Goal: Complete application form: Complete application form

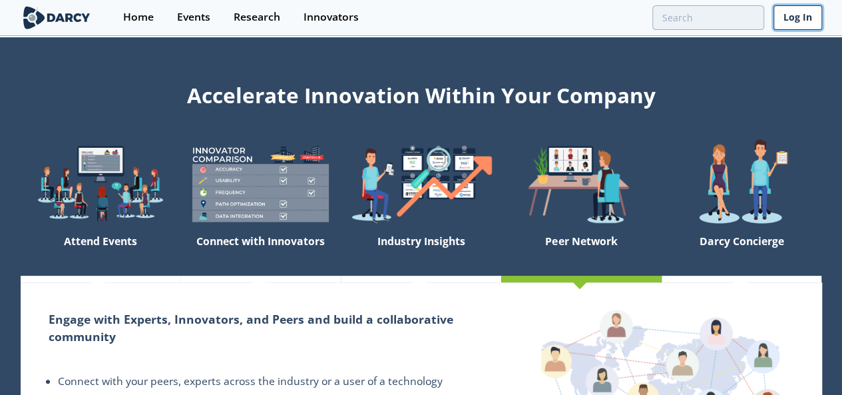
click at [799, 16] on link "Log In" at bounding box center [798, 17] width 49 height 25
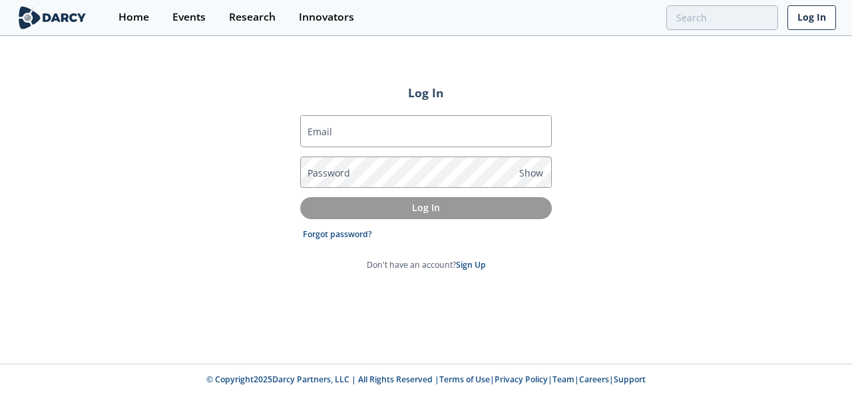
type input "[EMAIL_ADDRESS][DOMAIN_NAME]"
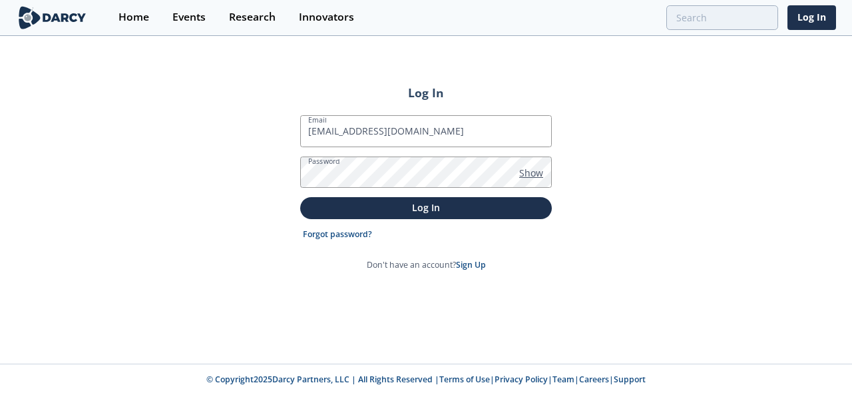
click at [540, 167] on span "Show" at bounding box center [531, 173] width 24 height 14
click at [694, 189] on div "Log In Email [EMAIL_ADDRESS][DOMAIN_NAME] Password Hide Log In Forgot password?…" at bounding box center [426, 200] width 852 height 326
click at [529, 168] on span "Hide" at bounding box center [529, 173] width 21 height 14
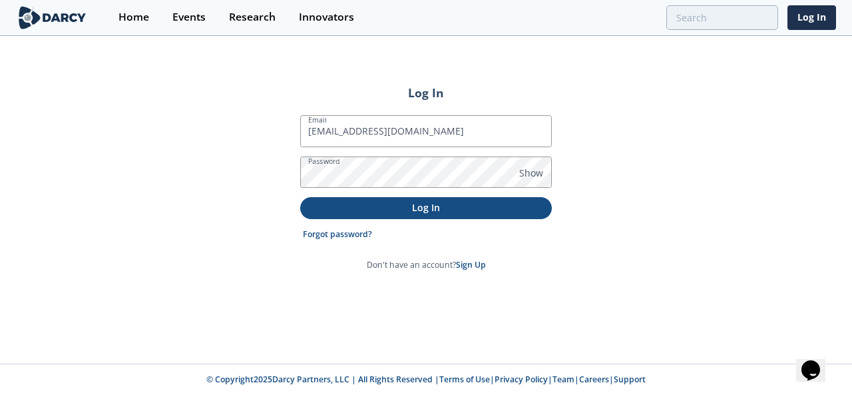
click at [451, 214] on button "Log In" at bounding box center [426, 208] width 252 height 22
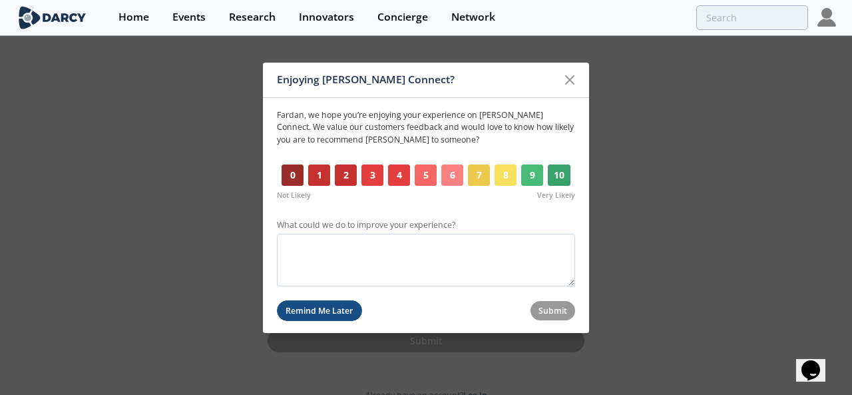
click at [298, 314] on button "Remind Me Later" at bounding box center [319, 310] width 85 height 21
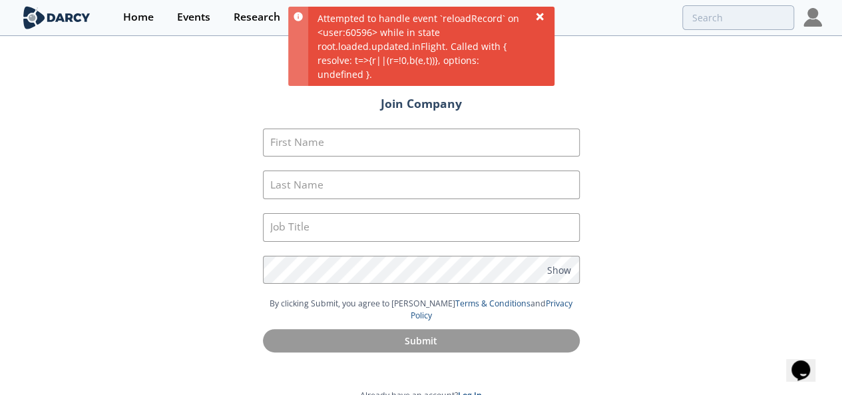
click at [538, 11] on icon at bounding box center [540, 16] width 11 height 11
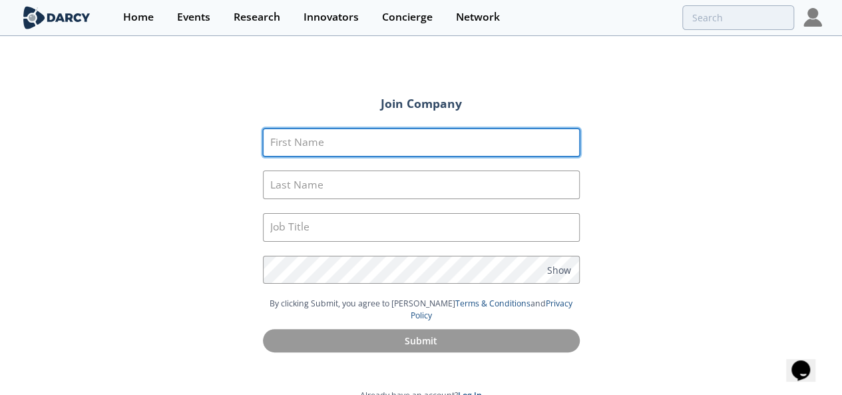
click at [354, 137] on input "First Name" at bounding box center [421, 143] width 317 height 29
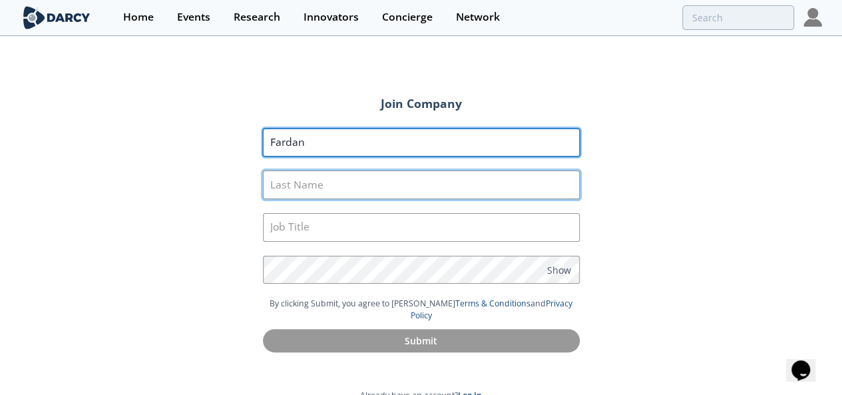
type input "Fardan"
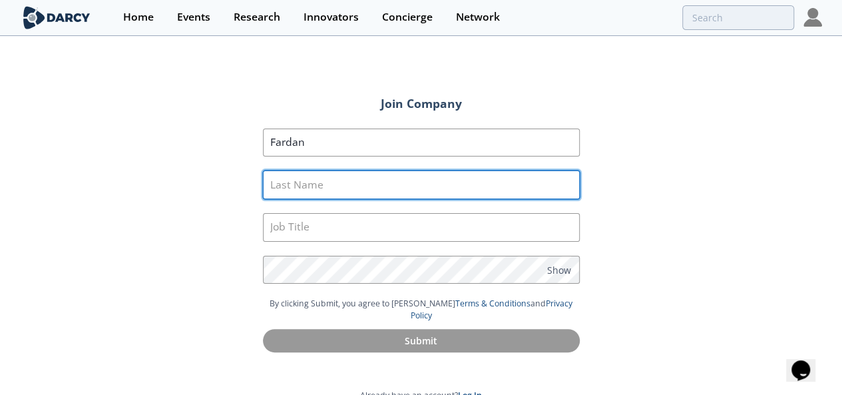
click at [317, 186] on input "Last Name" at bounding box center [421, 184] width 317 height 29
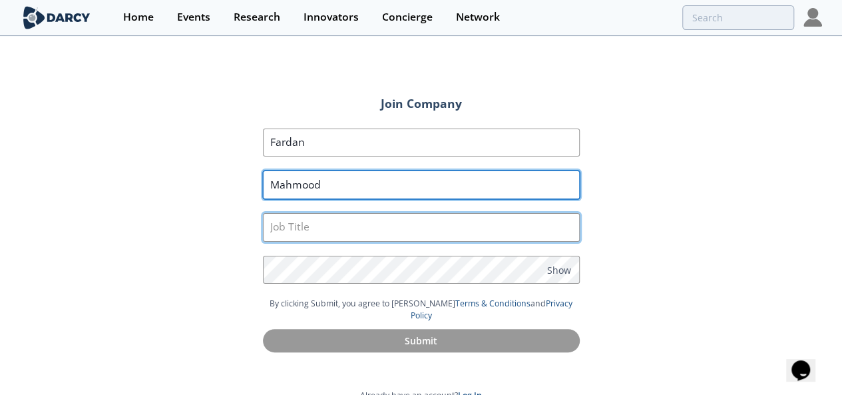
type input "Mahmood"
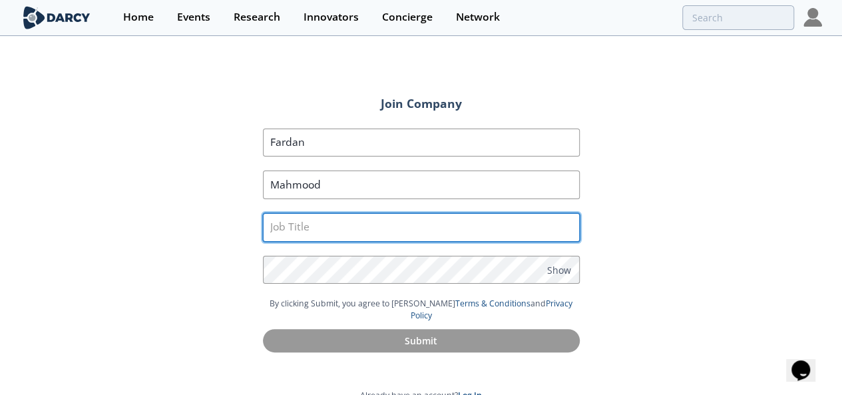
click at [302, 226] on input "text" at bounding box center [421, 227] width 317 height 29
type input "Metering Engineer"
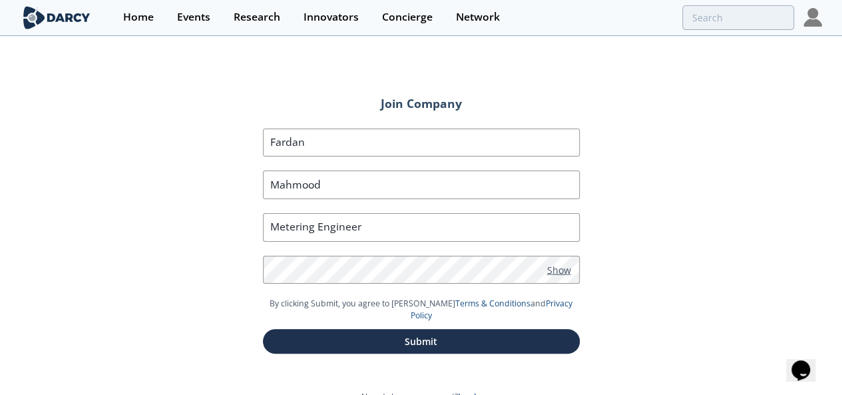
click at [562, 264] on span "Show" at bounding box center [559, 269] width 24 height 14
click at [562, 264] on span "Hide" at bounding box center [557, 269] width 21 height 14
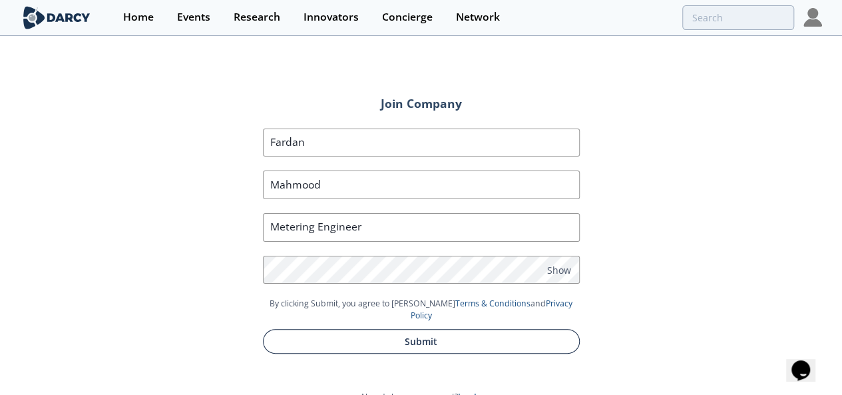
click at [448, 329] on button "Submit" at bounding box center [421, 341] width 317 height 25
